Goal: Navigation & Orientation: Find specific page/section

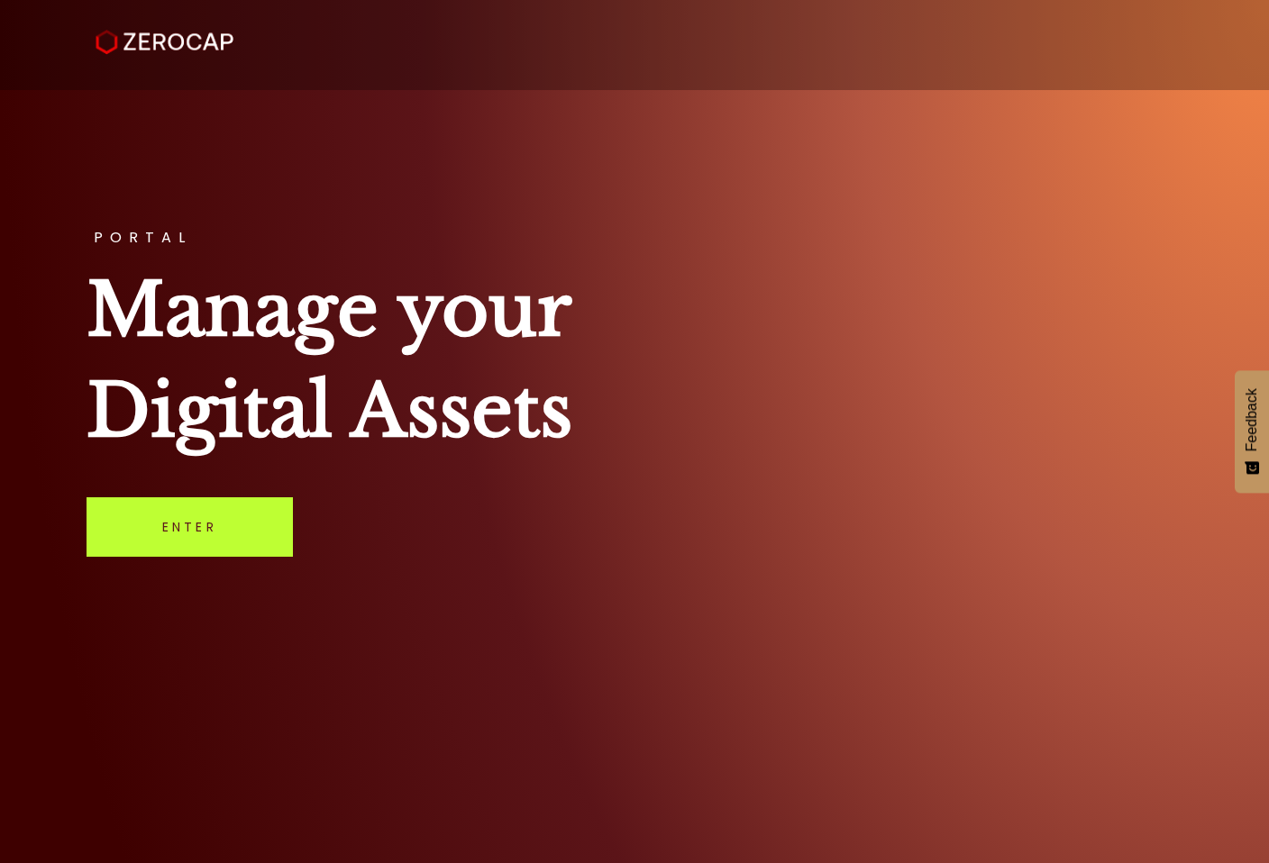
click at [241, 537] on link "Enter" at bounding box center [189, 526] width 206 height 59
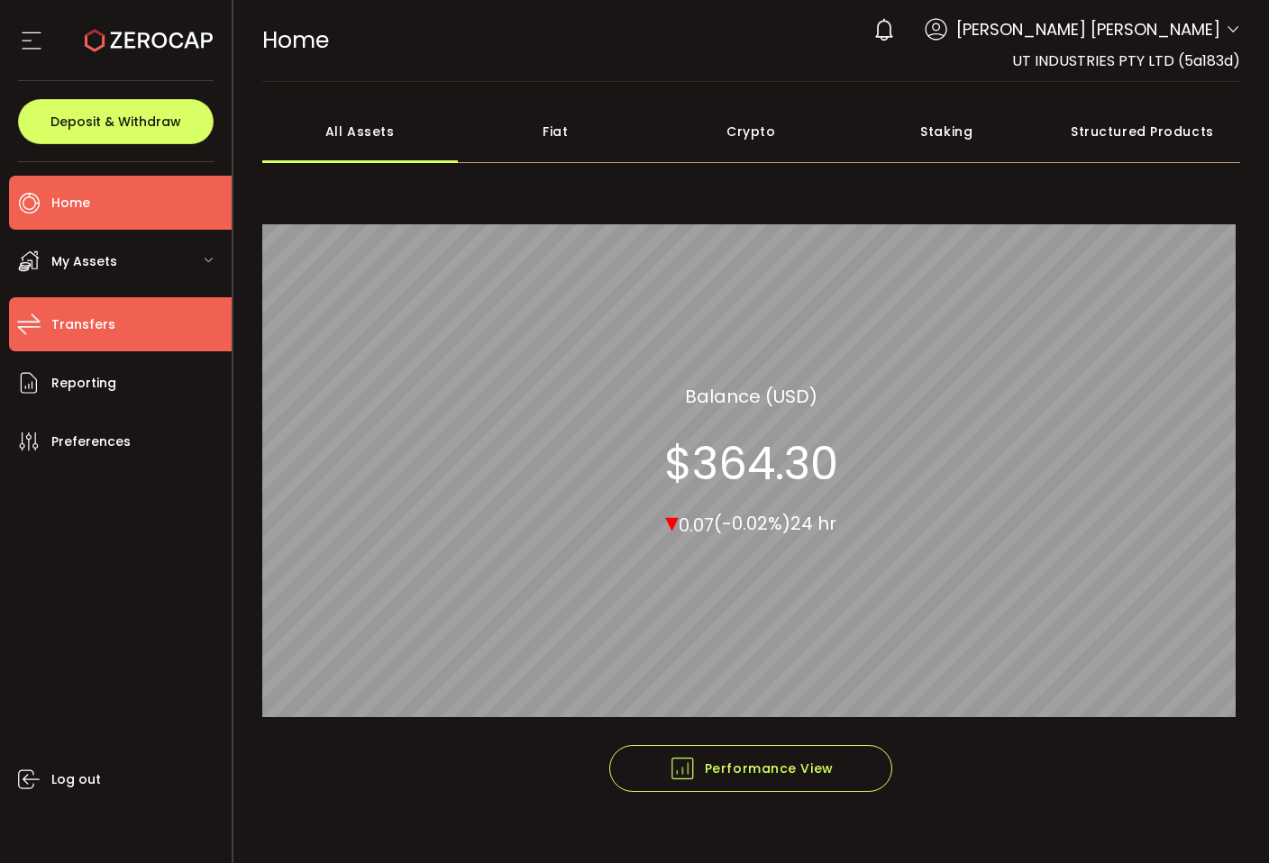
click at [118, 320] on li "Transfers" at bounding box center [120, 324] width 223 height 54
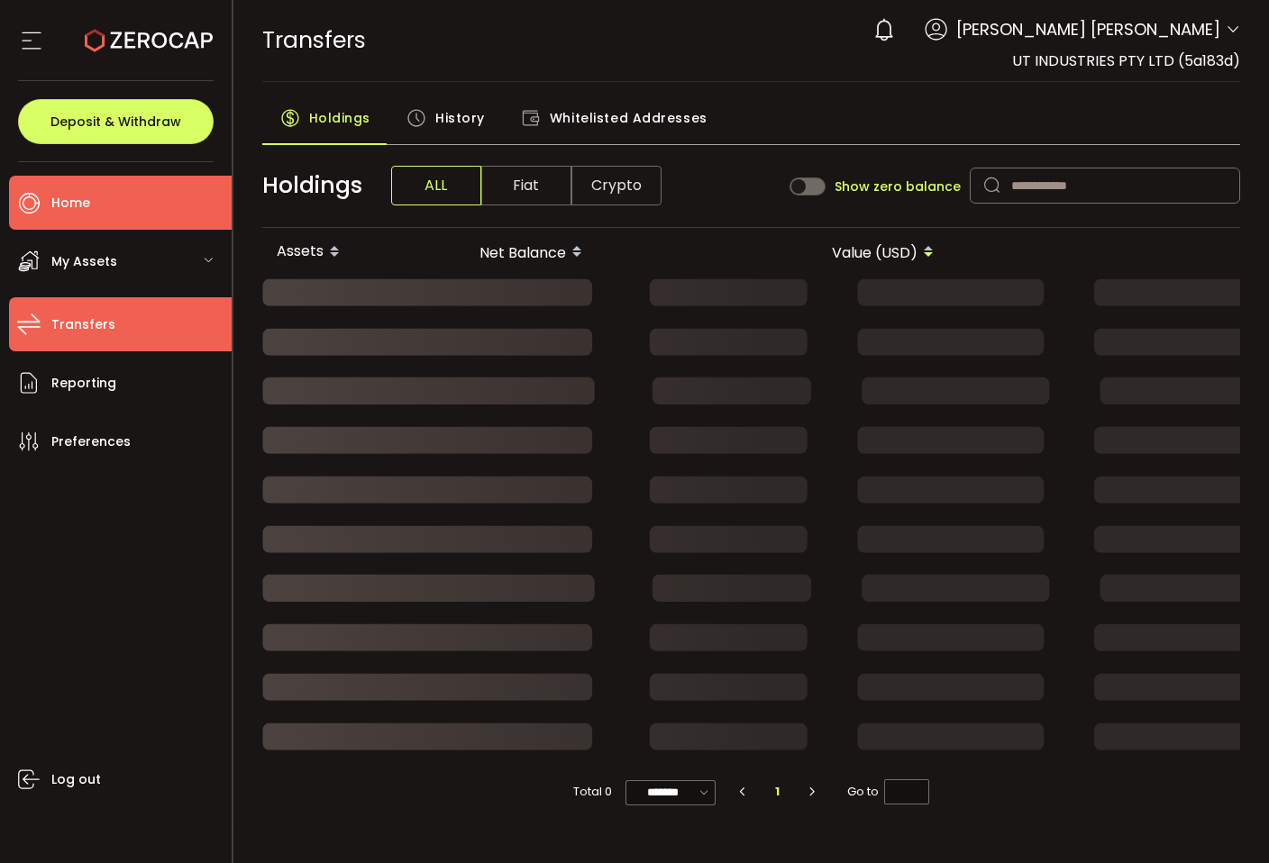
click at [92, 222] on li "Home" at bounding box center [120, 203] width 223 height 54
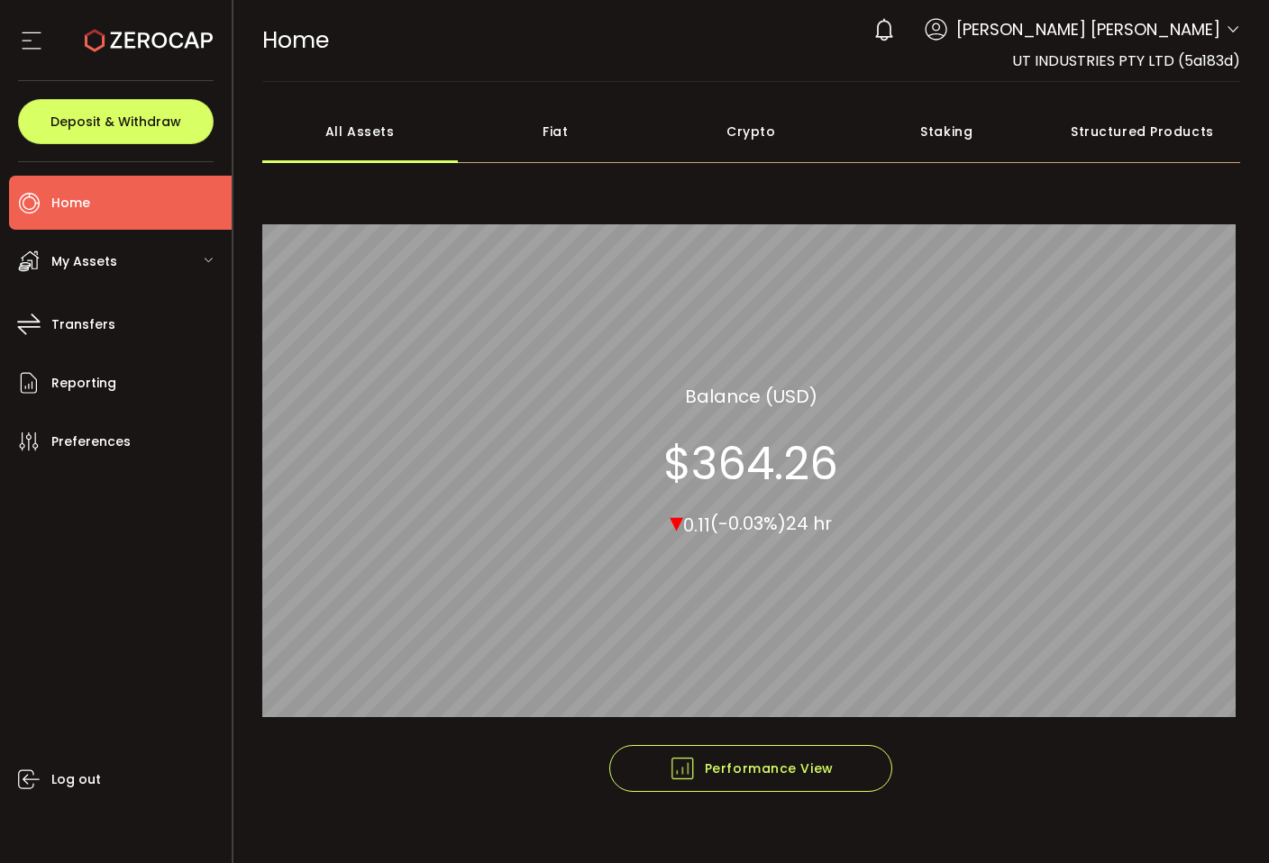
click at [586, 133] on div "Fiat" at bounding box center [556, 131] width 196 height 63
click at [694, 125] on div "Crypto" at bounding box center [751, 131] width 196 height 63
click at [921, 121] on div "Staking" at bounding box center [947, 131] width 196 height 63
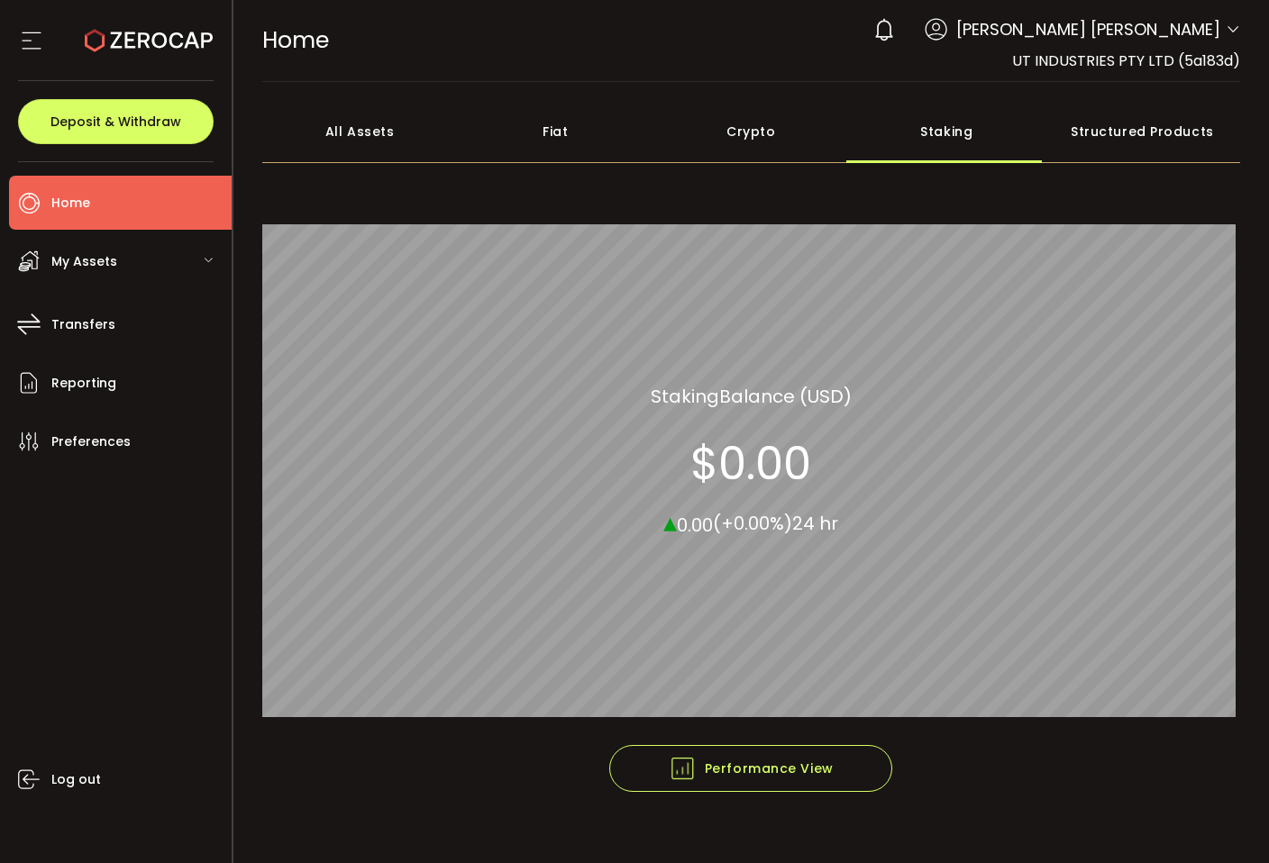
drag, startPoint x: 1095, startPoint y: 126, endPoint x: 981, endPoint y: 110, distance: 114.7
click at [1095, 126] on div "Structured Products" at bounding box center [1142, 131] width 196 height 63
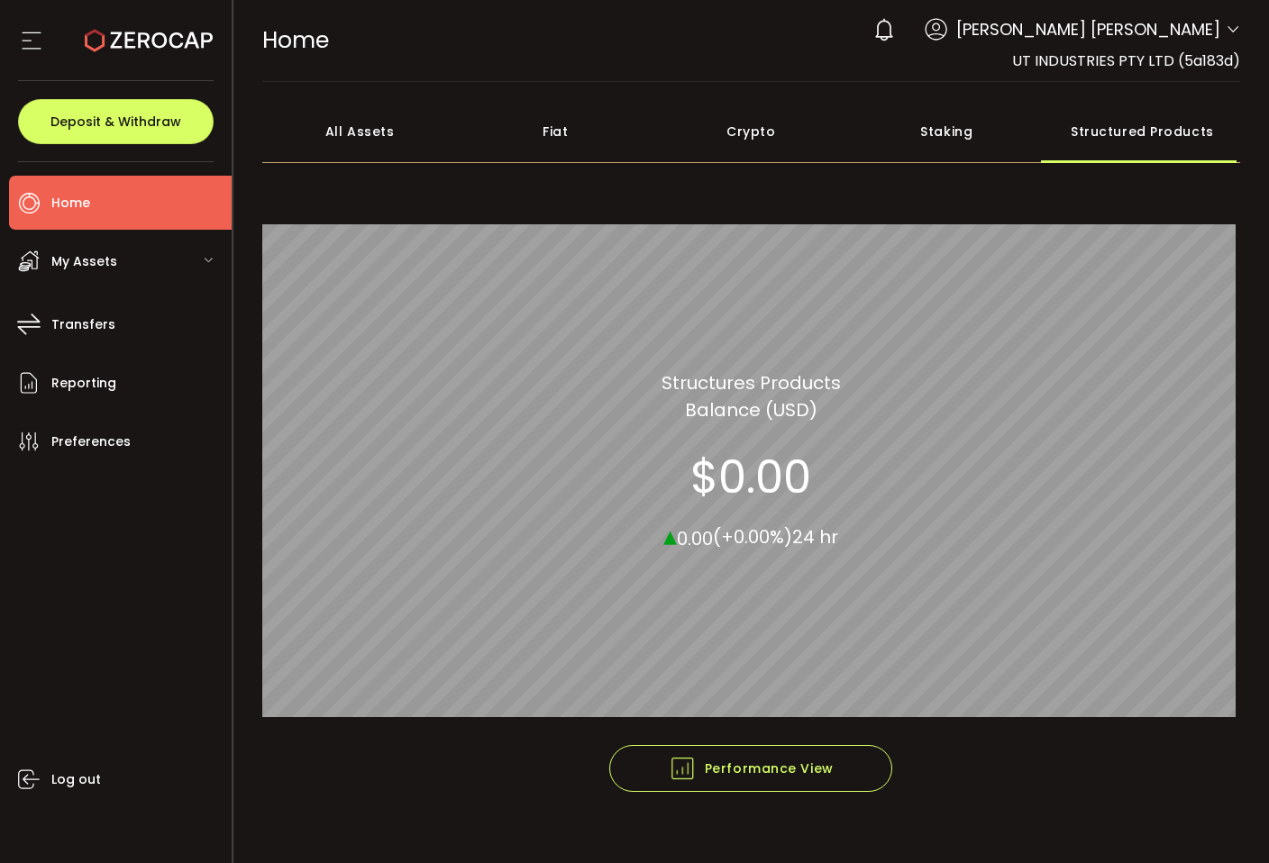
click at [345, 150] on div "All Assets" at bounding box center [360, 131] width 196 height 63
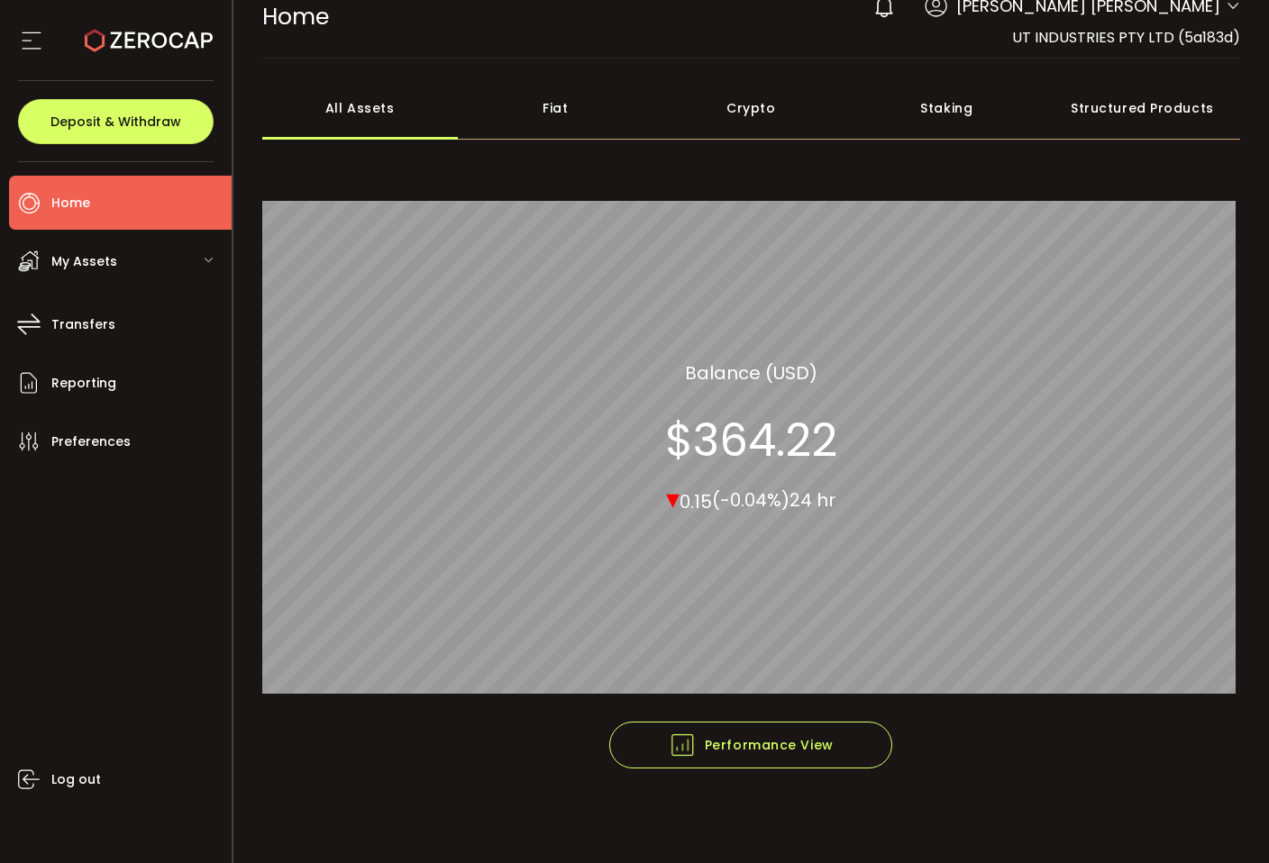
scroll to position [24, 0]
click at [106, 265] on span "My Assets" at bounding box center [84, 262] width 66 height 26
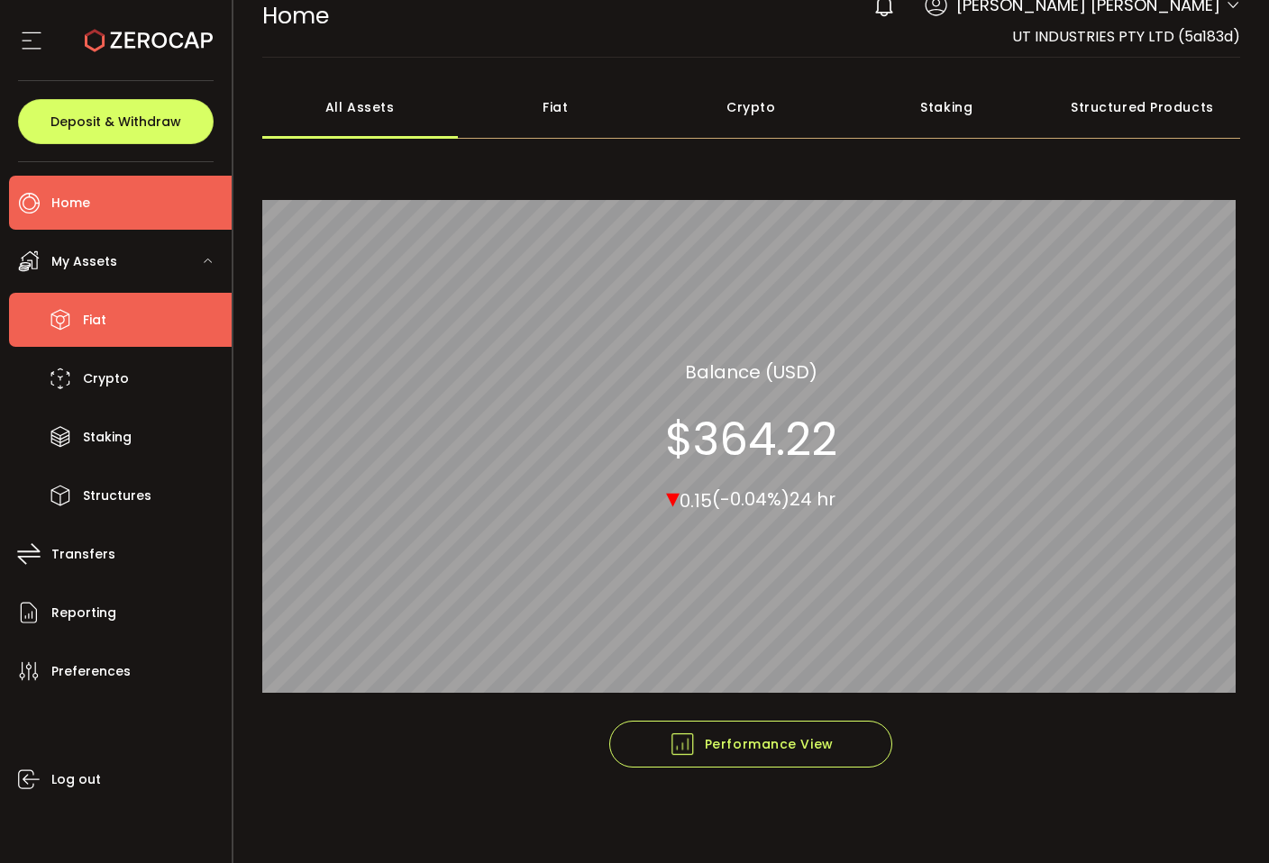
click at [153, 306] on li "Fiat" at bounding box center [120, 320] width 223 height 54
